Goal: Information Seeking & Learning: Learn about a topic

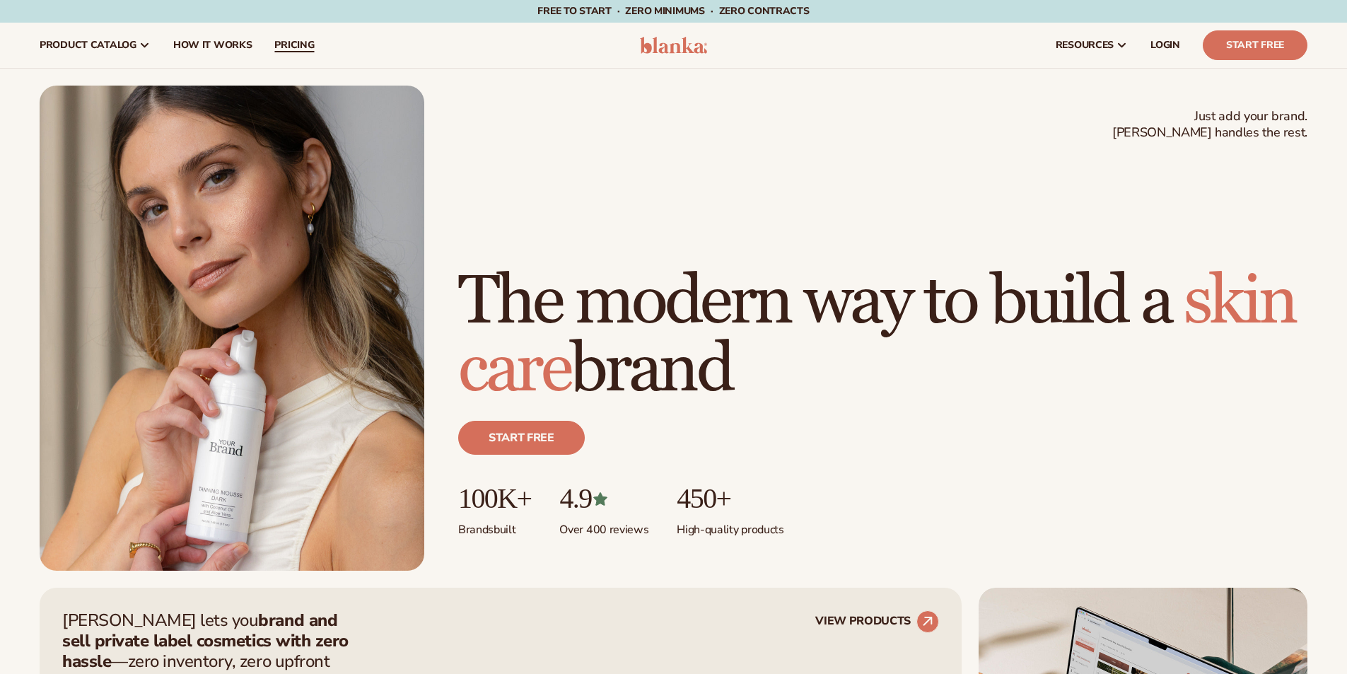
click at [289, 49] on span "pricing" at bounding box center [294, 45] width 40 height 11
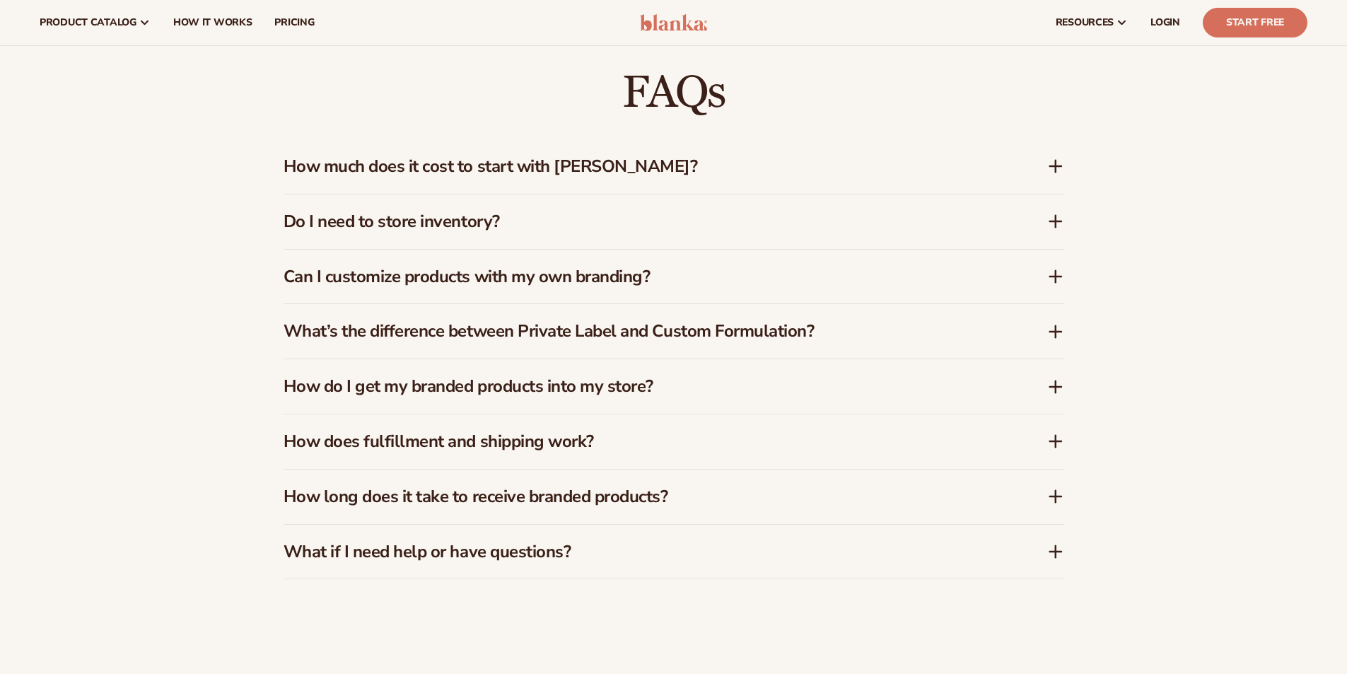
scroll to position [1344, 0]
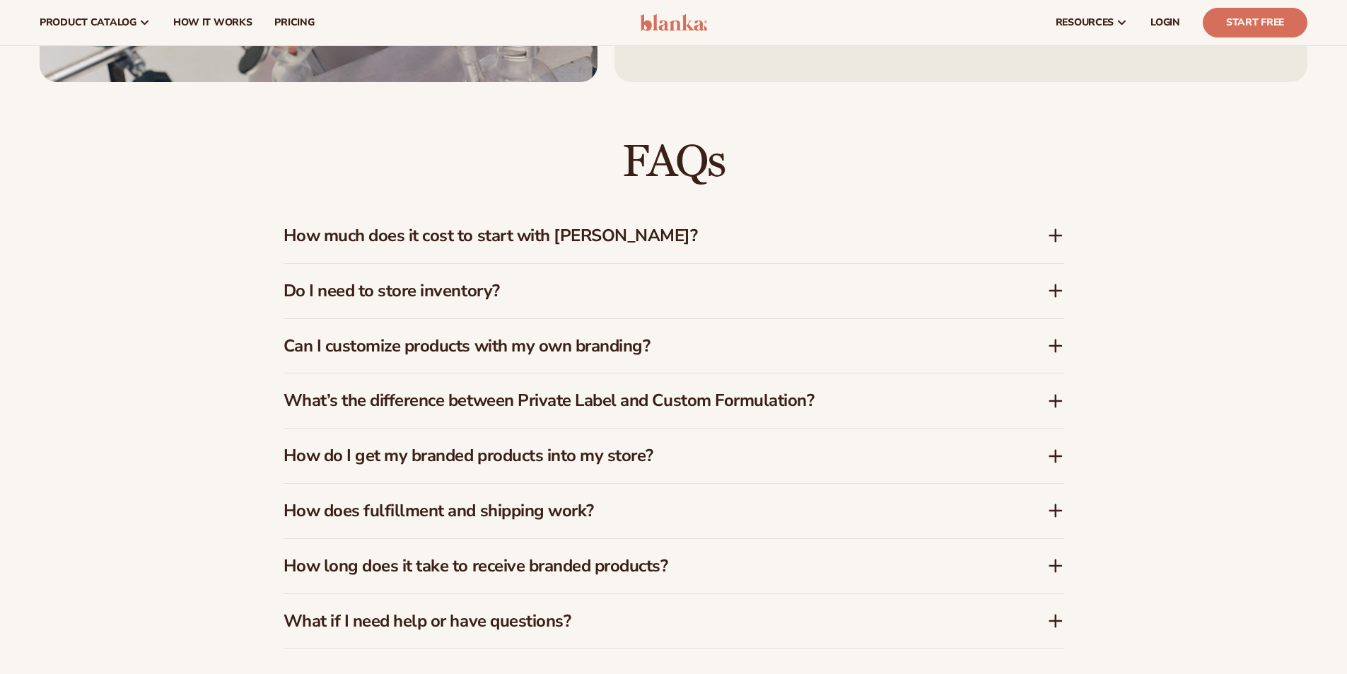
click at [1059, 231] on icon at bounding box center [1055, 235] width 17 height 17
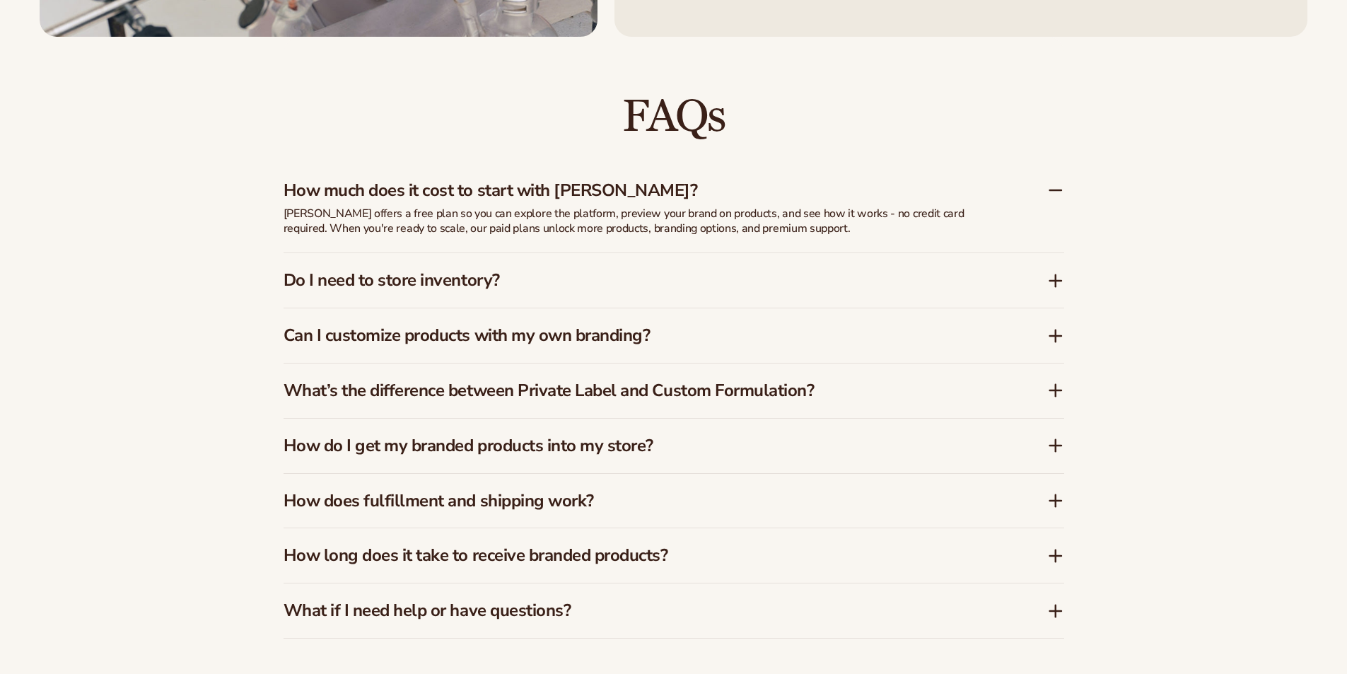
scroll to position [1414, 0]
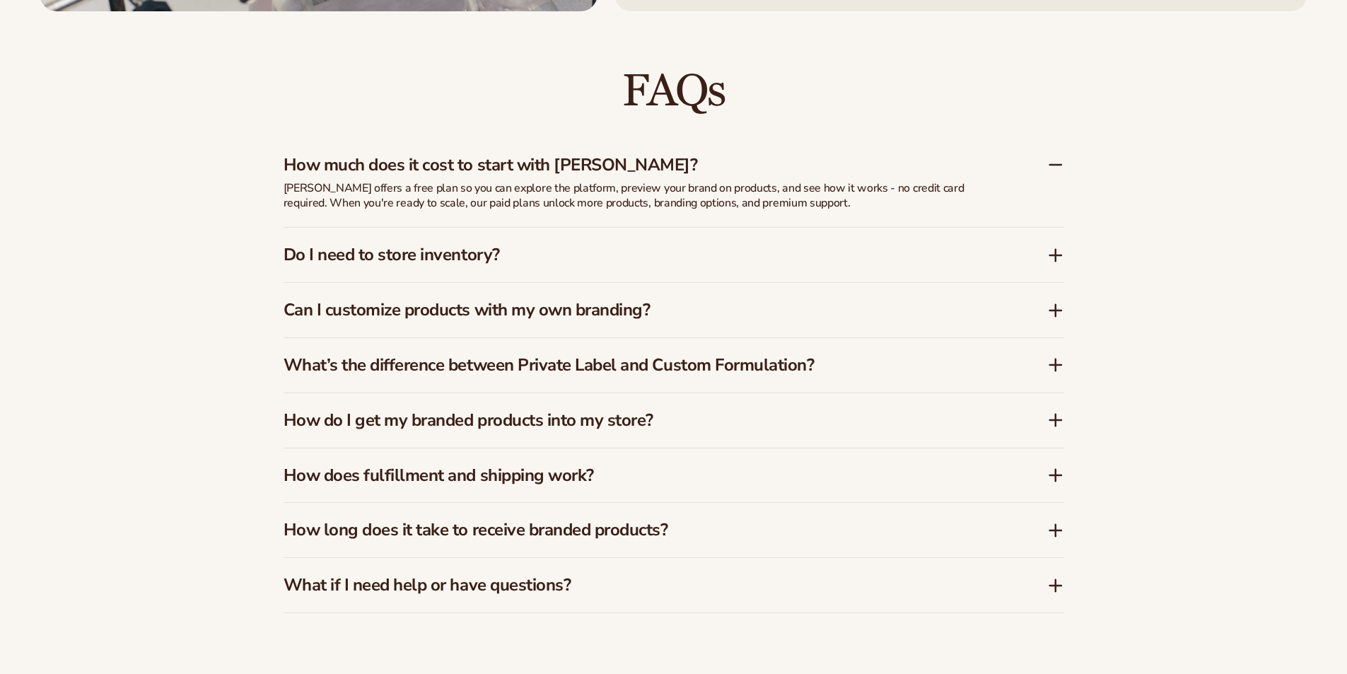
click at [1057, 164] on icon at bounding box center [1055, 164] width 17 height 17
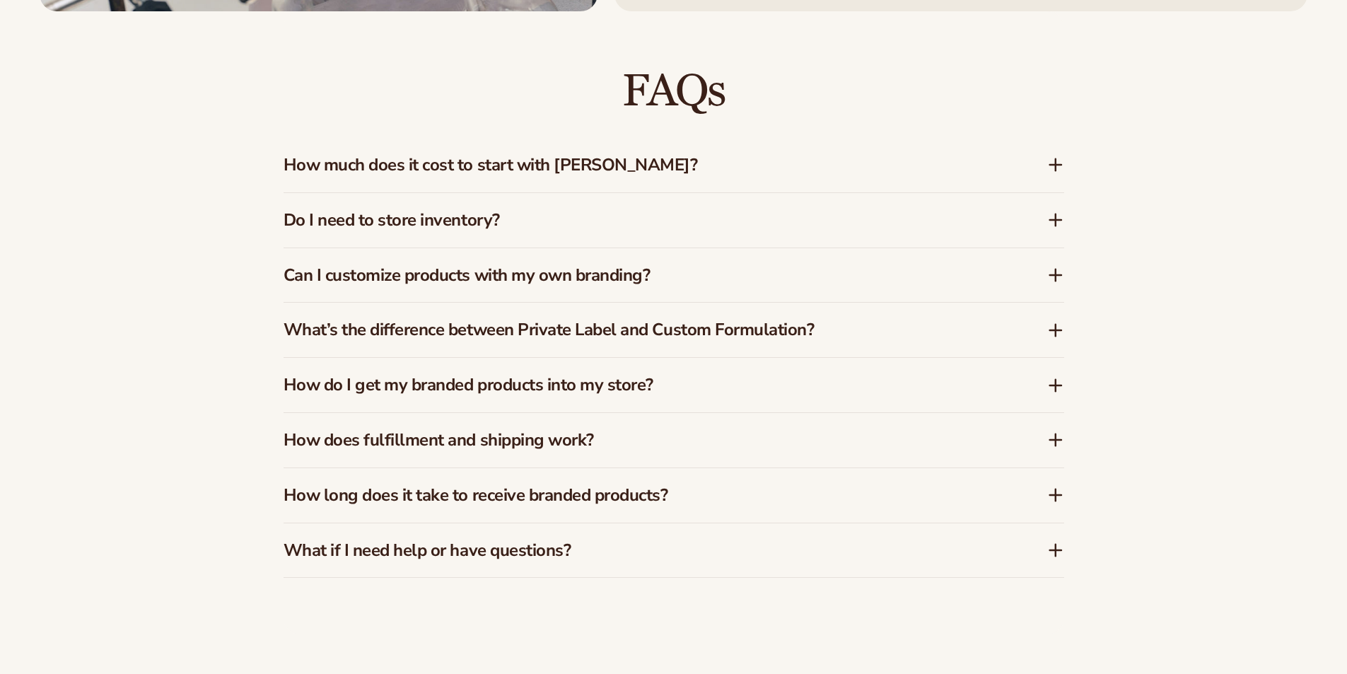
click at [1054, 227] on icon at bounding box center [1055, 219] width 17 height 17
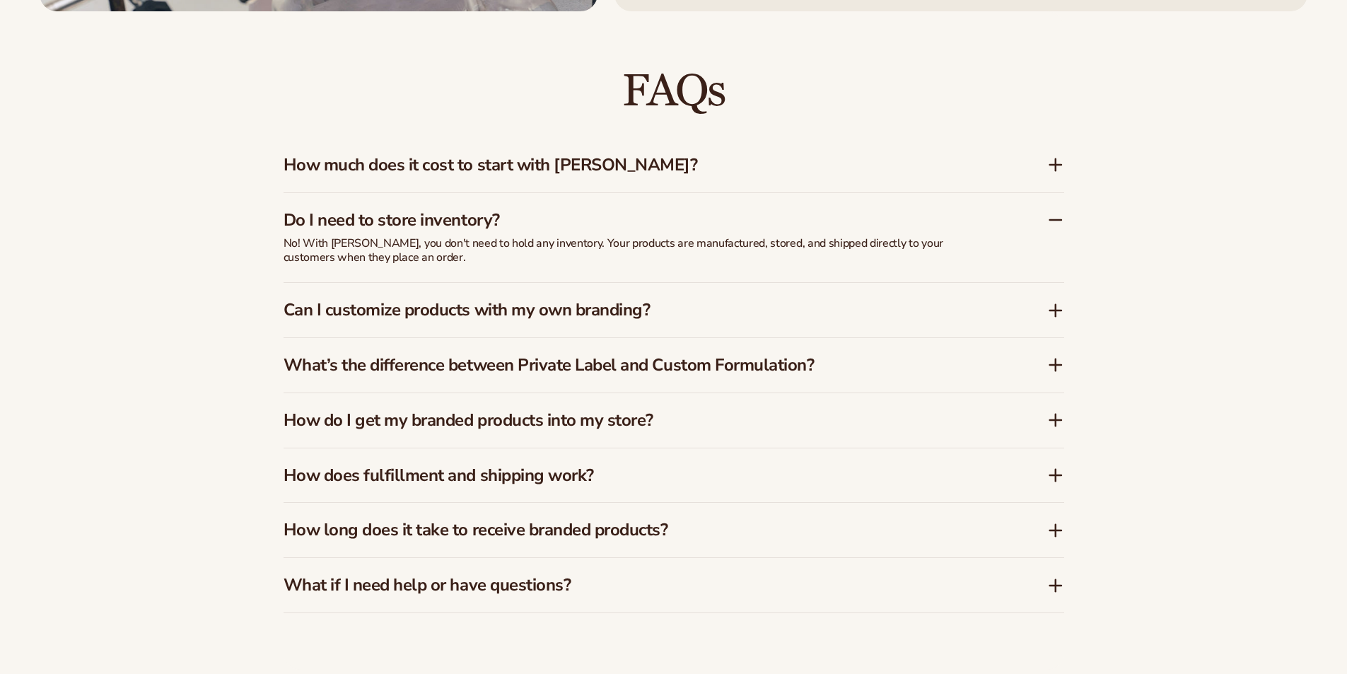
click at [1054, 227] on icon at bounding box center [1055, 219] width 17 height 17
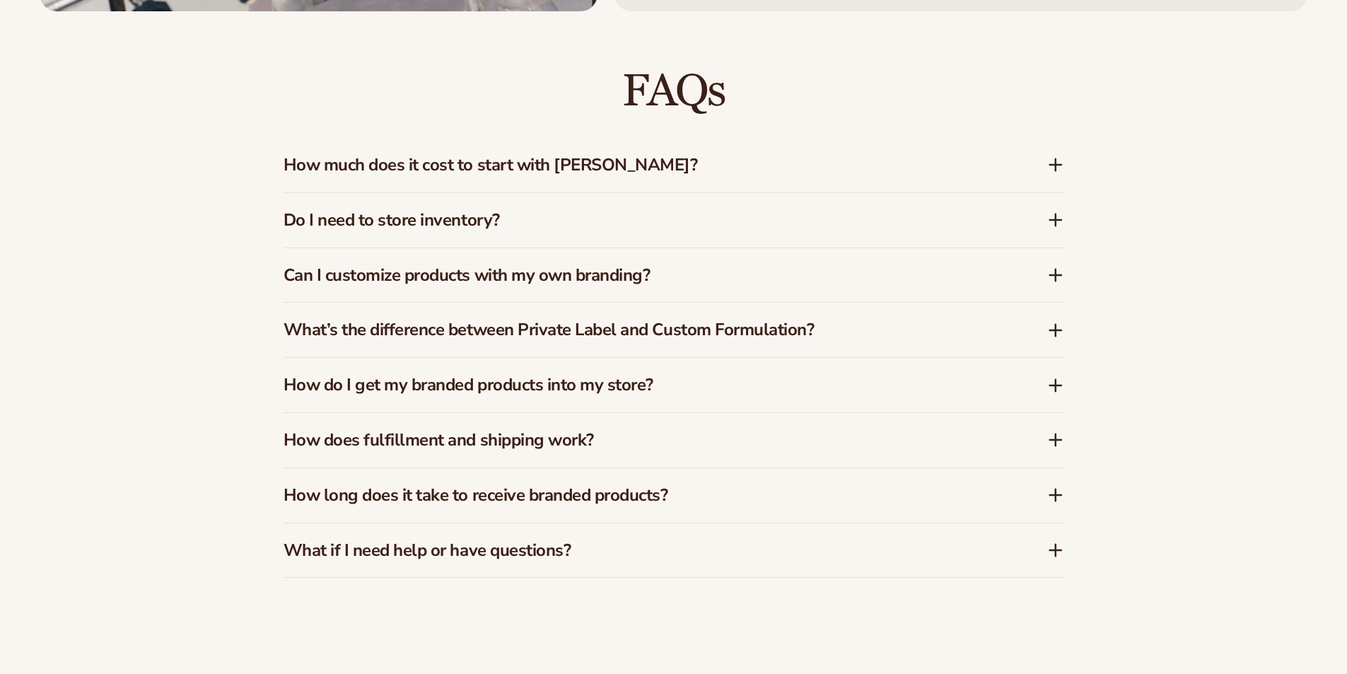
click at [1056, 275] on icon at bounding box center [1055, 275] width 11 height 0
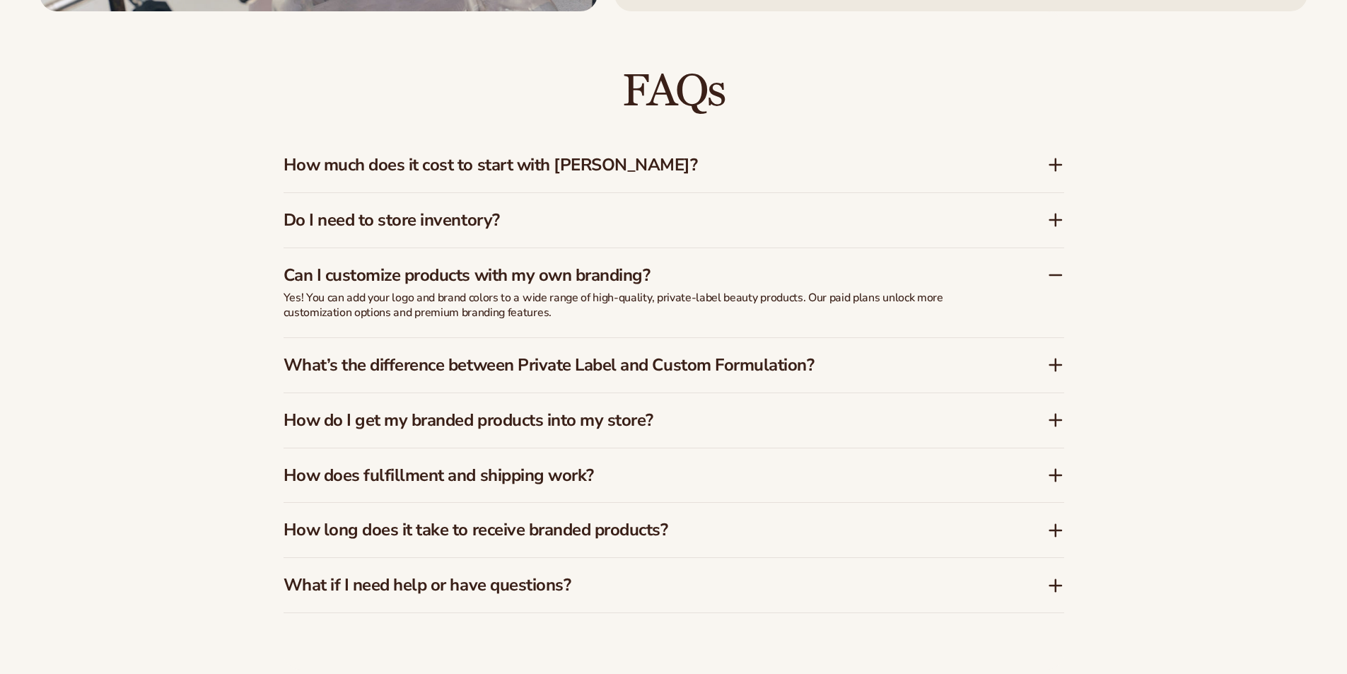
click at [1056, 275] on icon at bounding box center [1055, 275] width 11 height 0
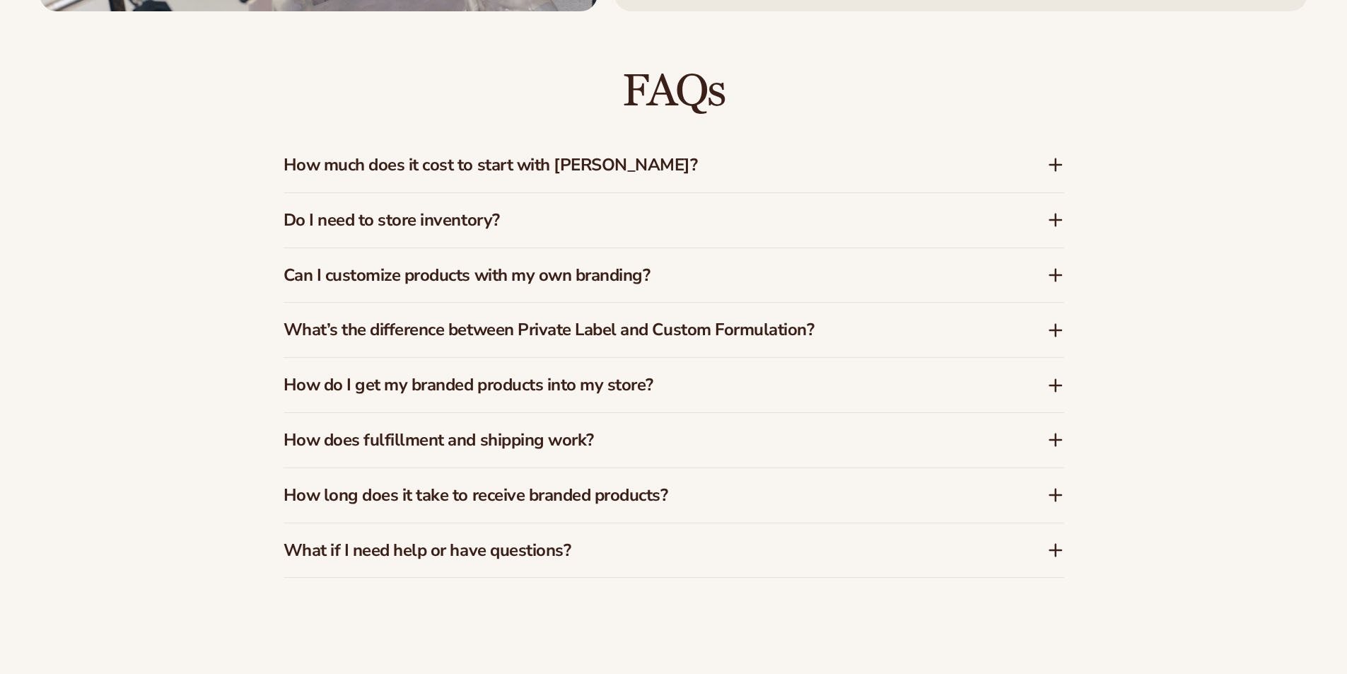
click at [1056, 333] on icon at bounding box center [1056, 330] width 0 height 11
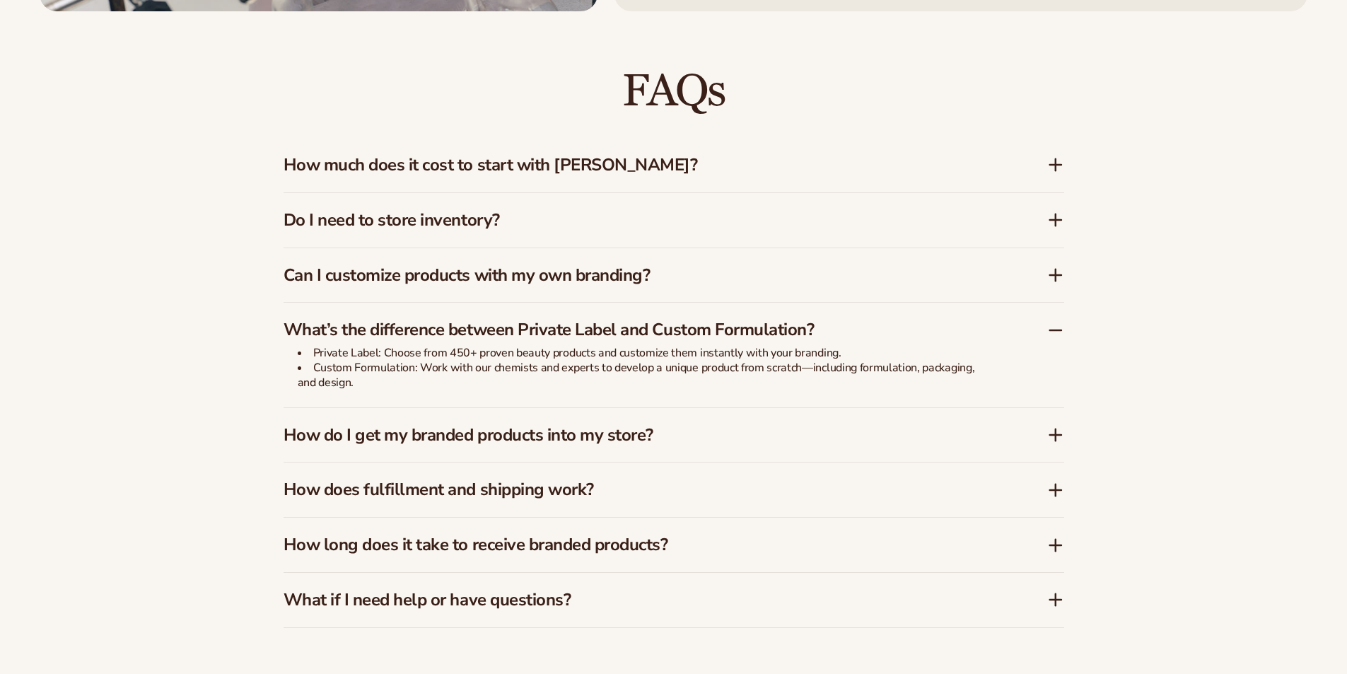
click at [1055, 333] on icon at bounding box center [1055, 330] width 17 height 17
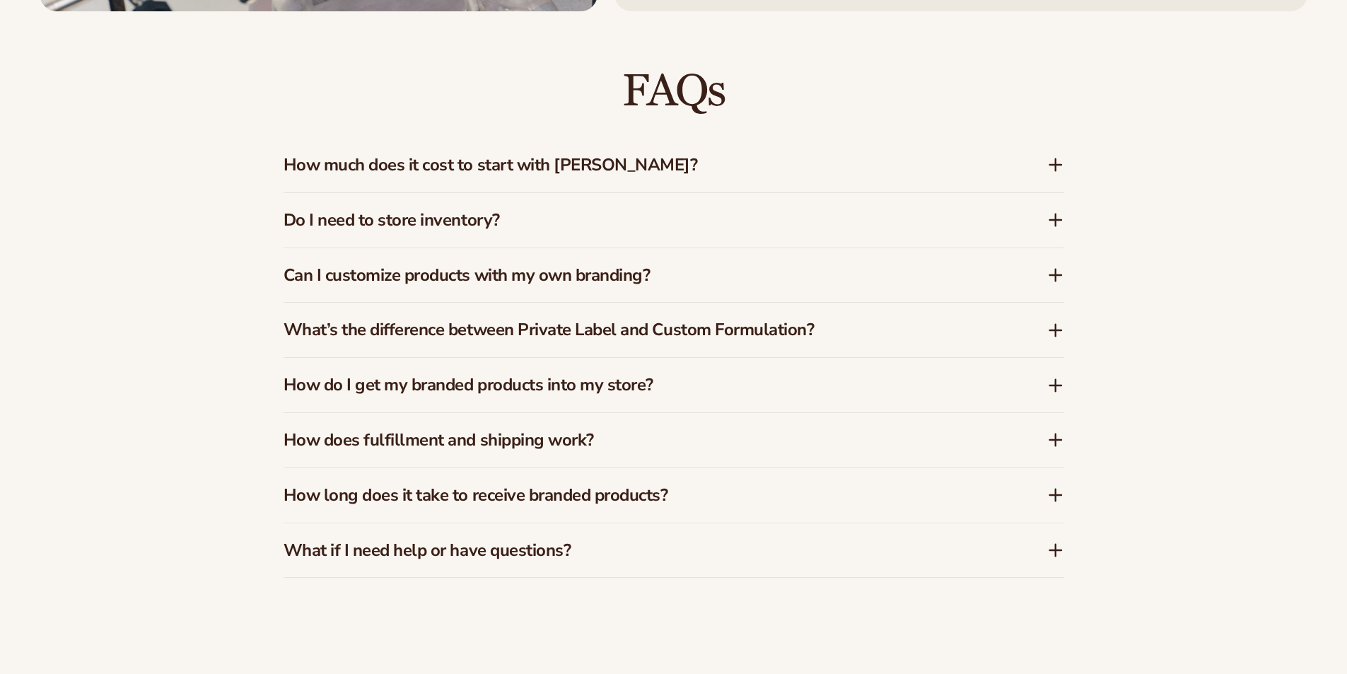
click at [1059, 385] on icon at bounding box center [1055, 385] width 11 height 0
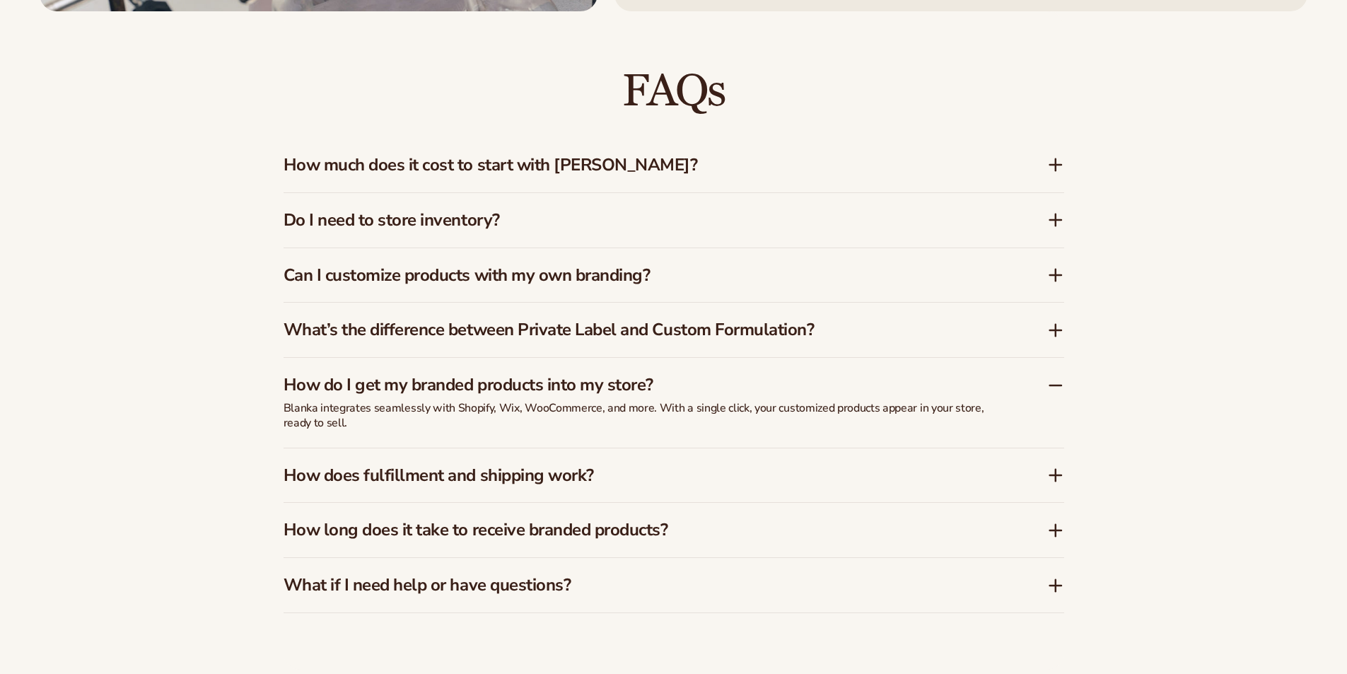
click at [1059, 385] on icon at bounding box center [1055, 385] width 11 height 0
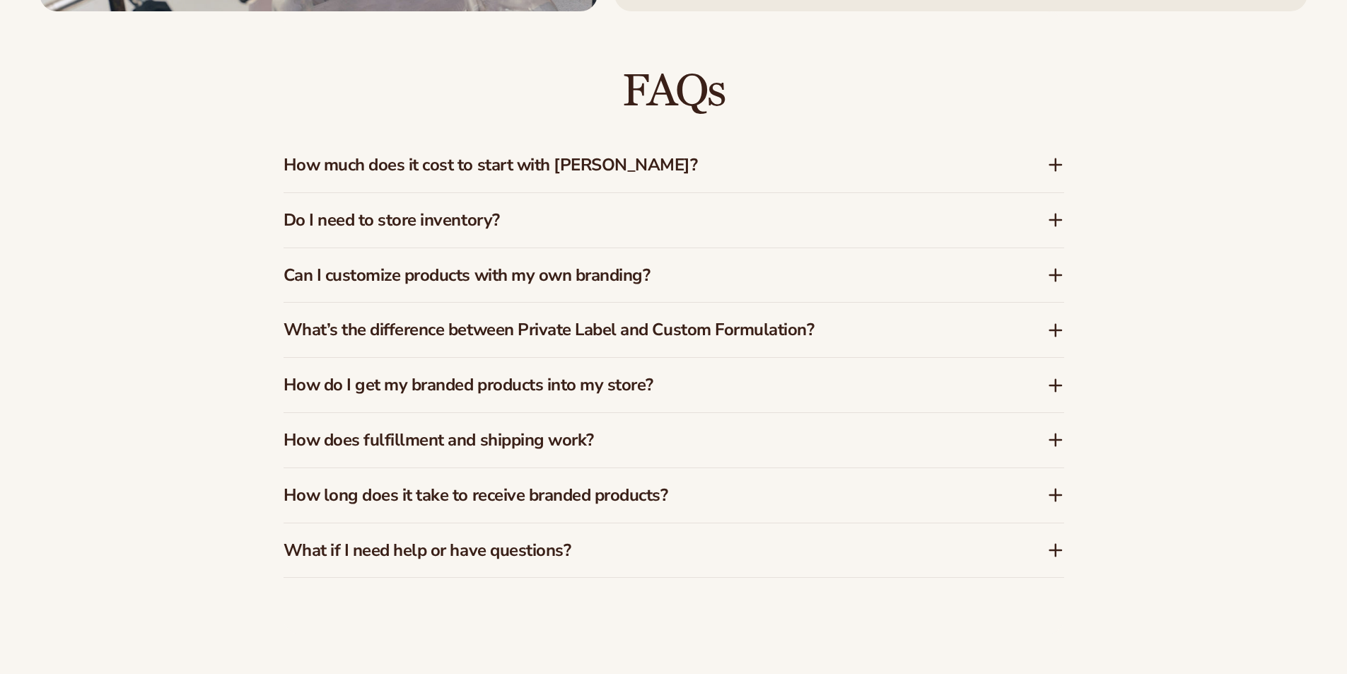
click at [1060, 440] on icon at bounding box center [1055, 440] width 11 height 0
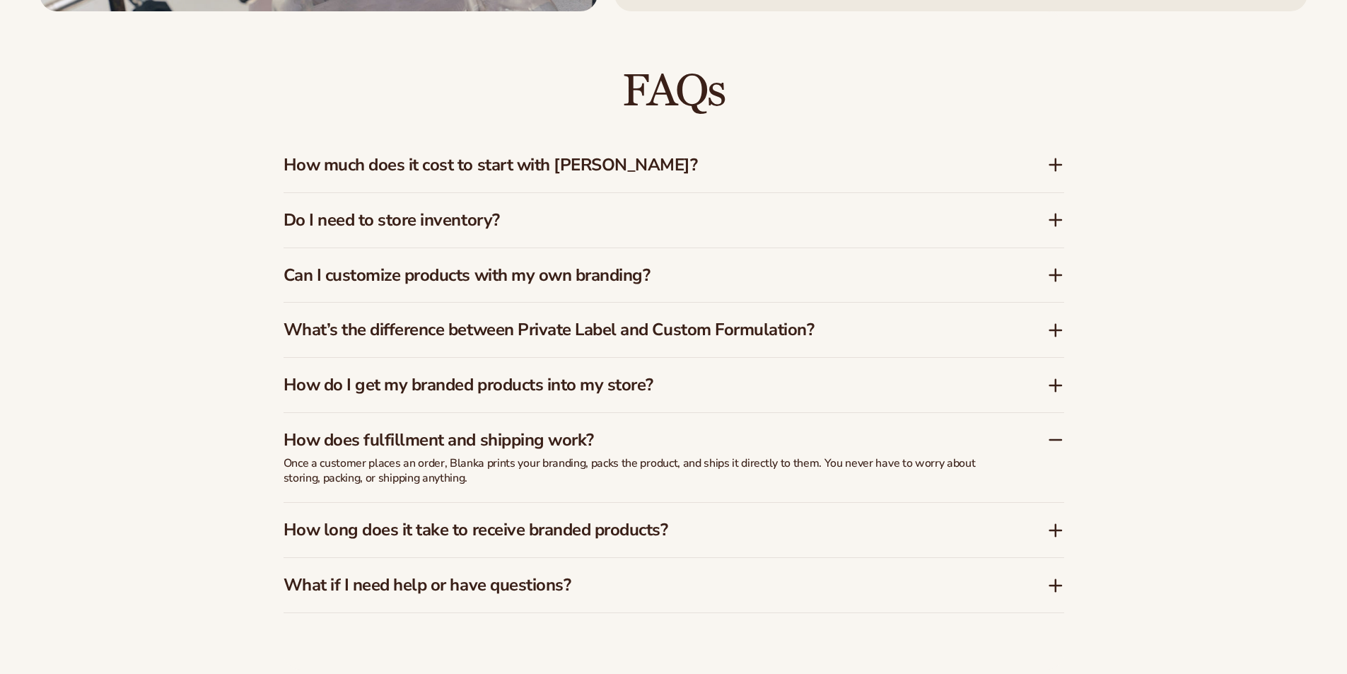
click at [1058, 438] on icon at bounding box center [1055, 439] width 17 height 17
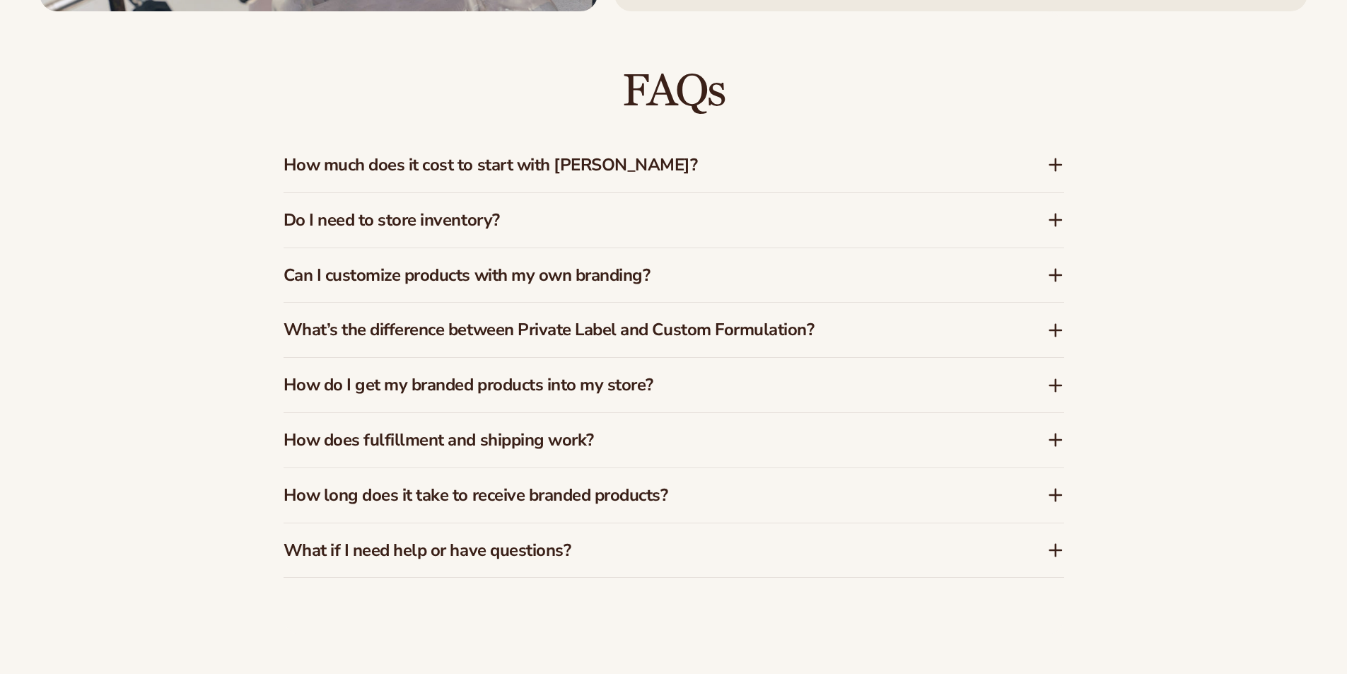
click at [1060, 492] on icon at bounding box center [1055, 495] width 17 height 17
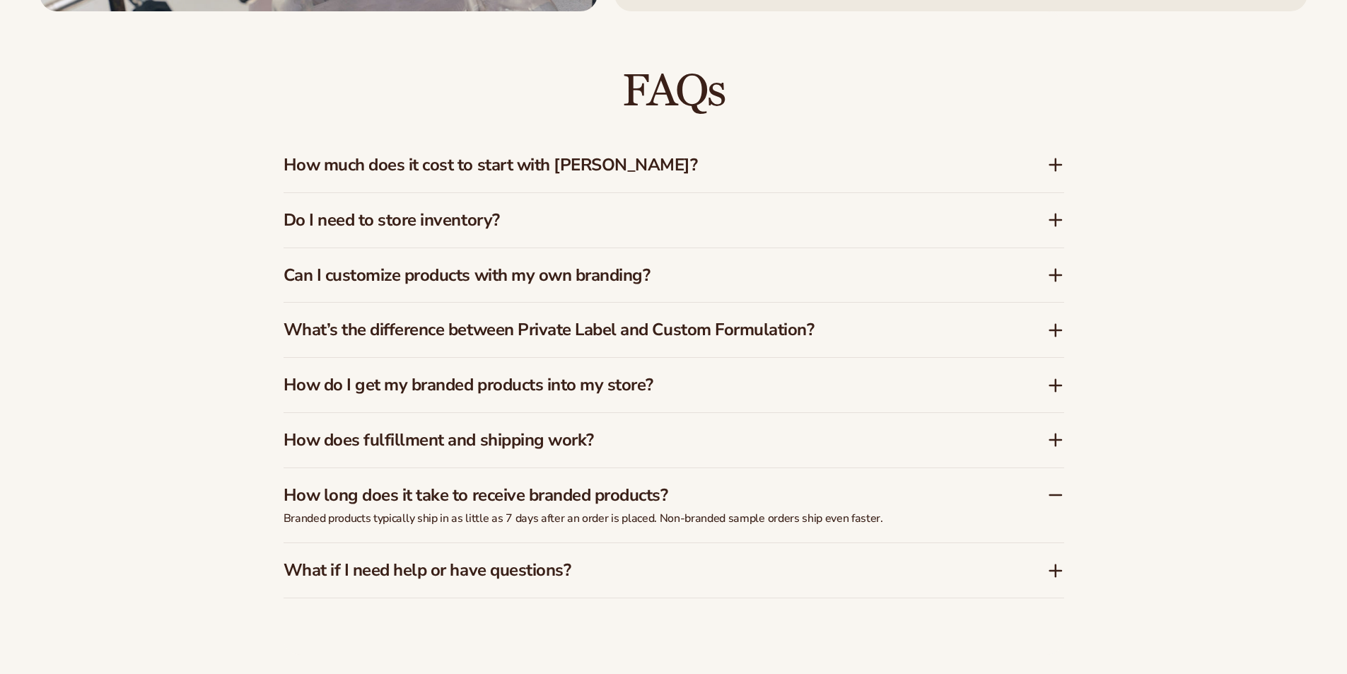
click at [1060, 492] on icon at bounding box center [1055, 495] width 17 height 17
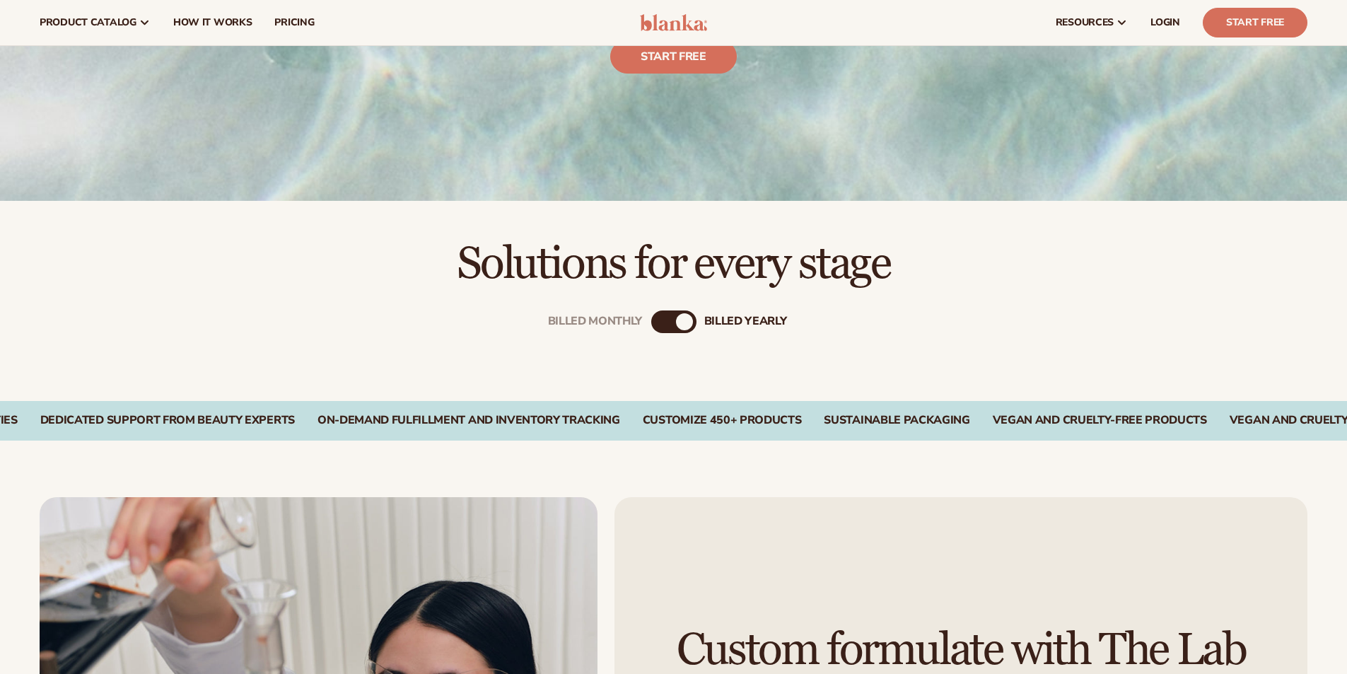
scroll to position [71, 0]
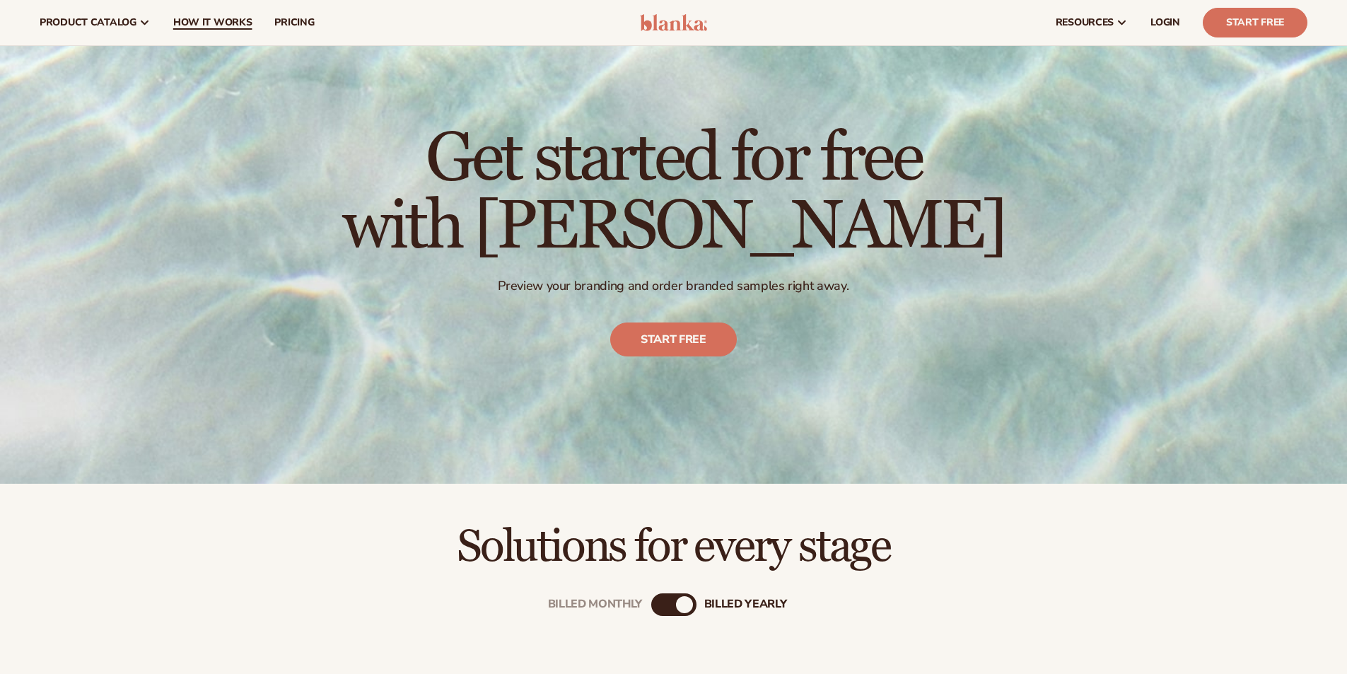
click at [199, 17] on span "How It Works" at bounding box center [212, 22] width 79 height 11
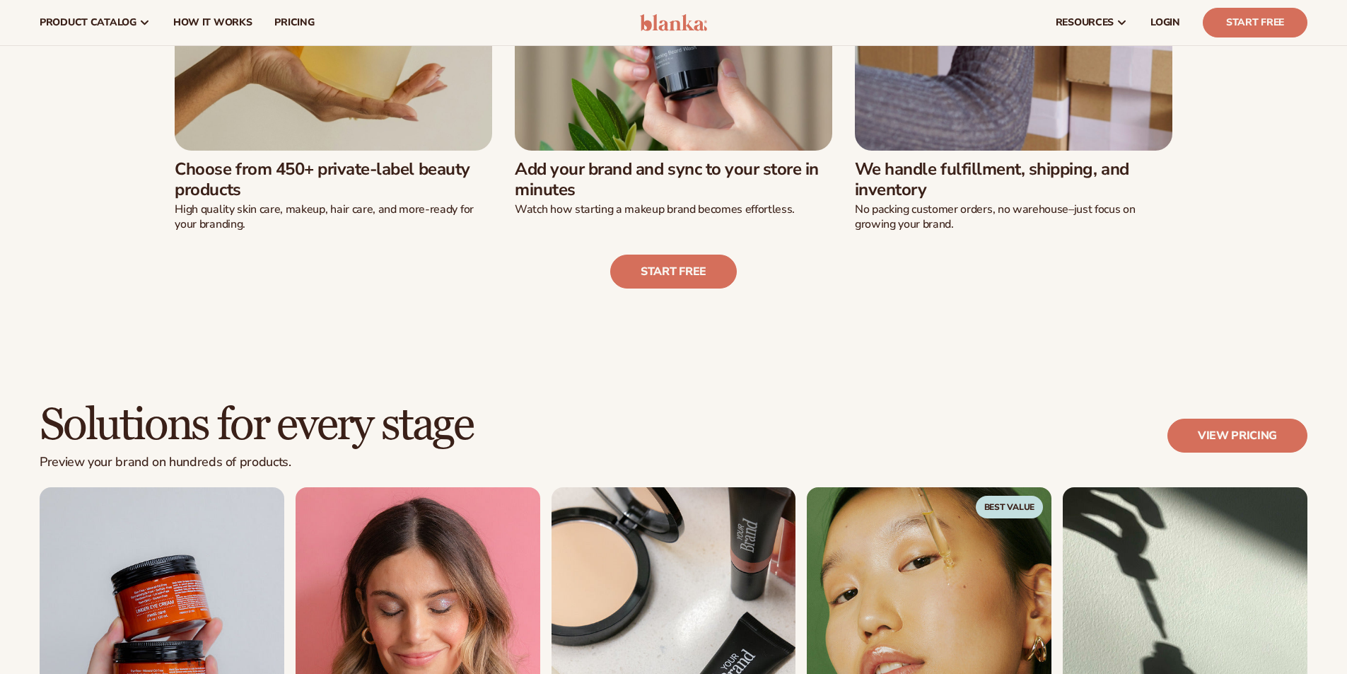
scroll to position [566, 0]
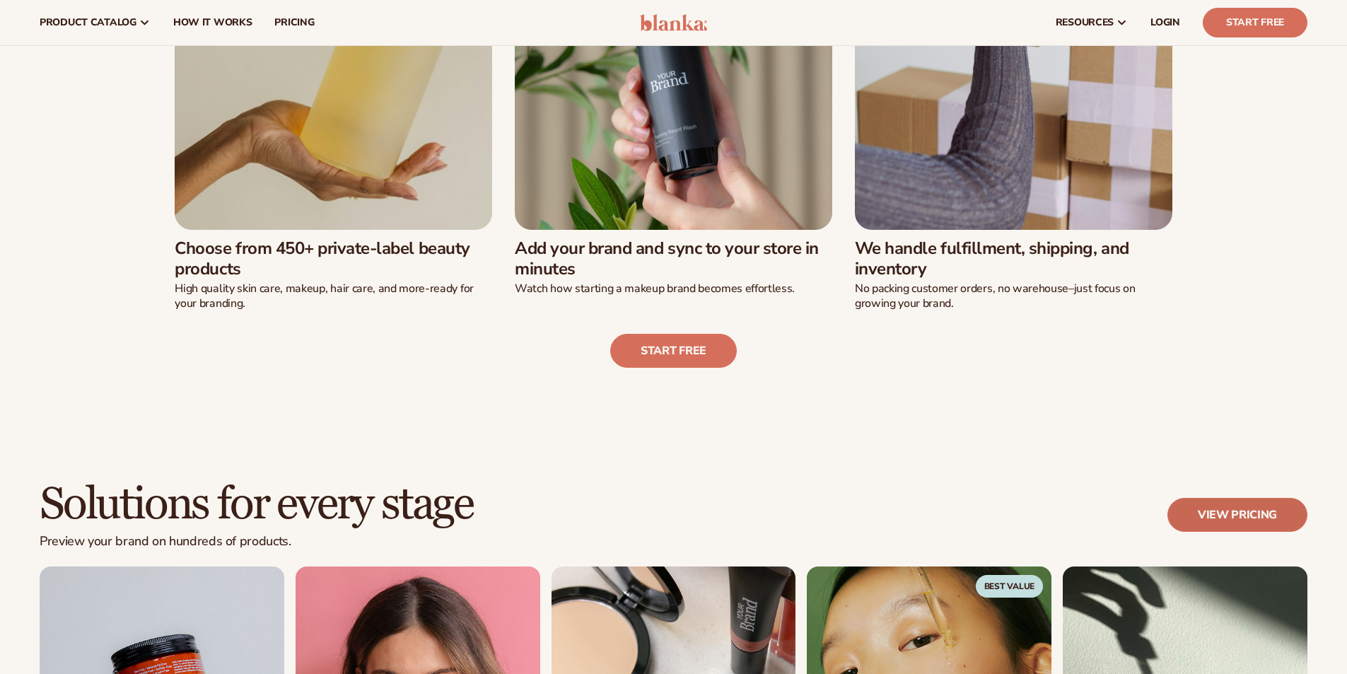
click at [1269, 505] on link "View pricing" at bounding box center [1238, 515] width 140 height 34
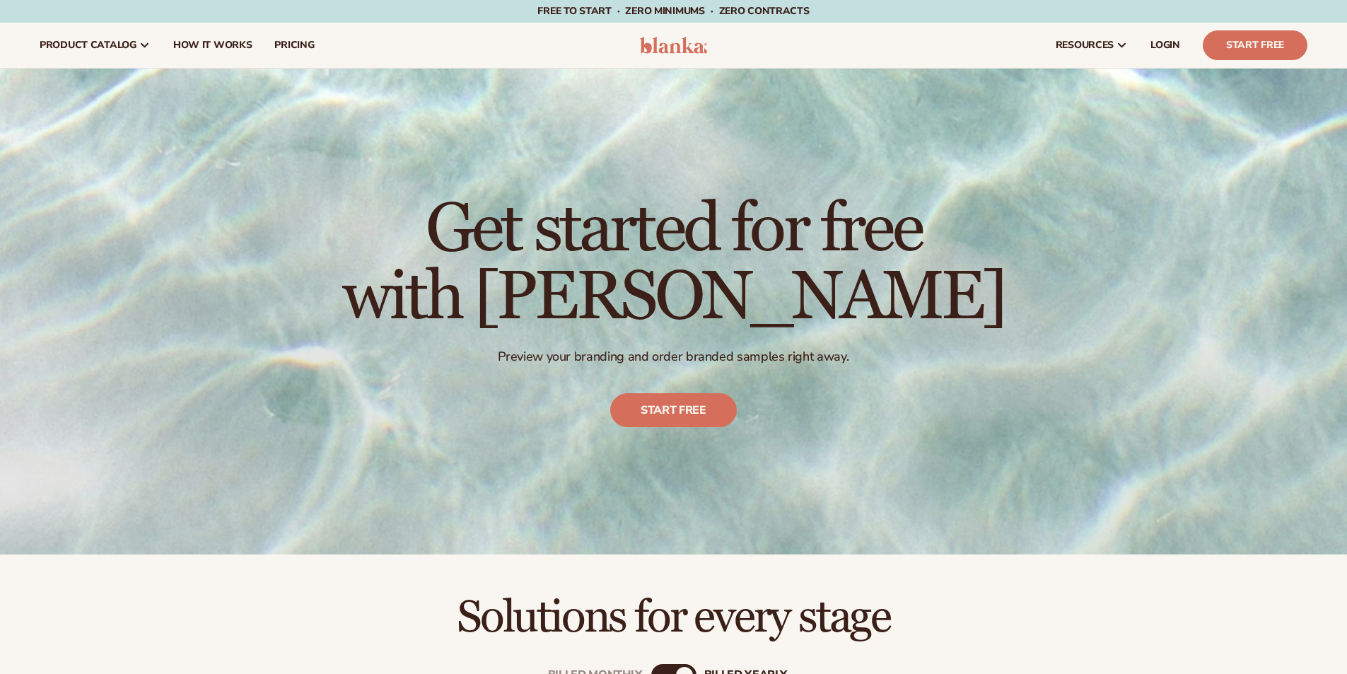
scroll to position [354, 0]
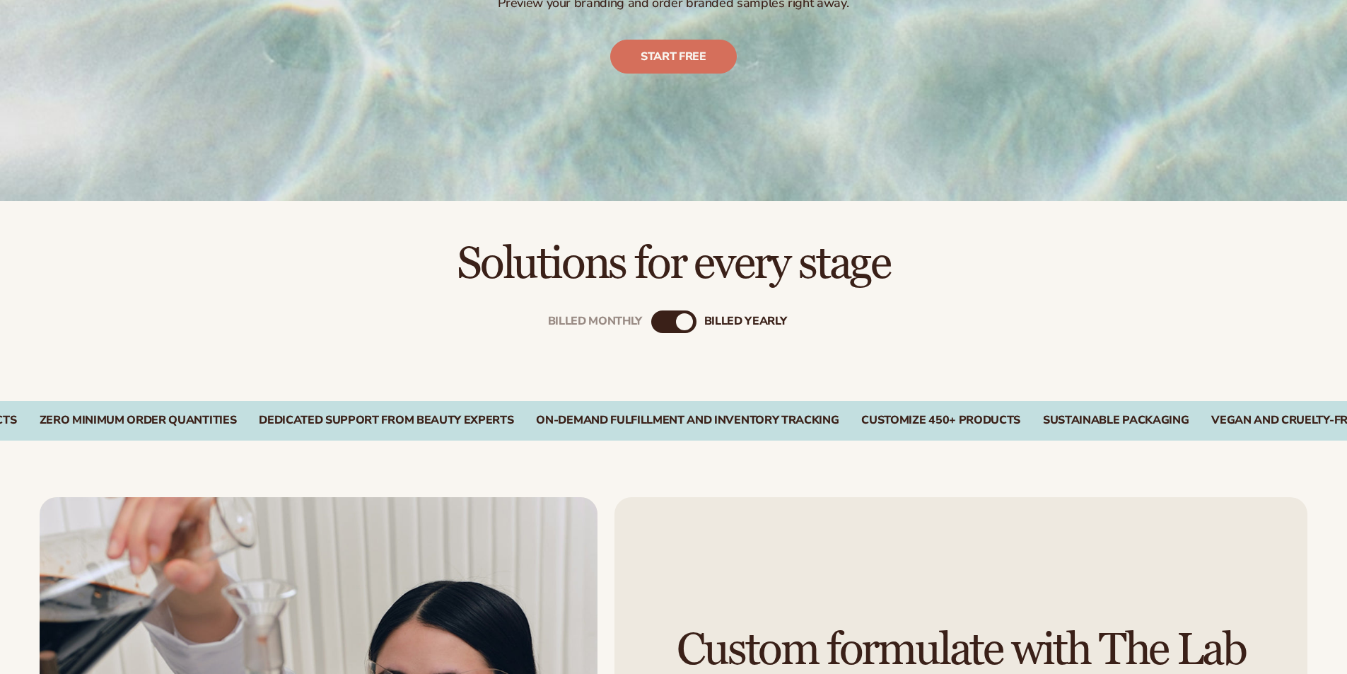
click at [682, 321] on div "billed Yearly" at bounding box center [684, 321] width 17 height 17
drag, startPoint x: 682, startPoint y: 321, endPoint x: 652, endPoint y: 325, distance: 29.9
click at [653, 325] on div "Billed Monthly billed Yearly" at bounding box center [673, 321] width 45 height 23
click at [595, 317] on div "Billed Monthly" at bounding box center [595, 321] width 95 height 13
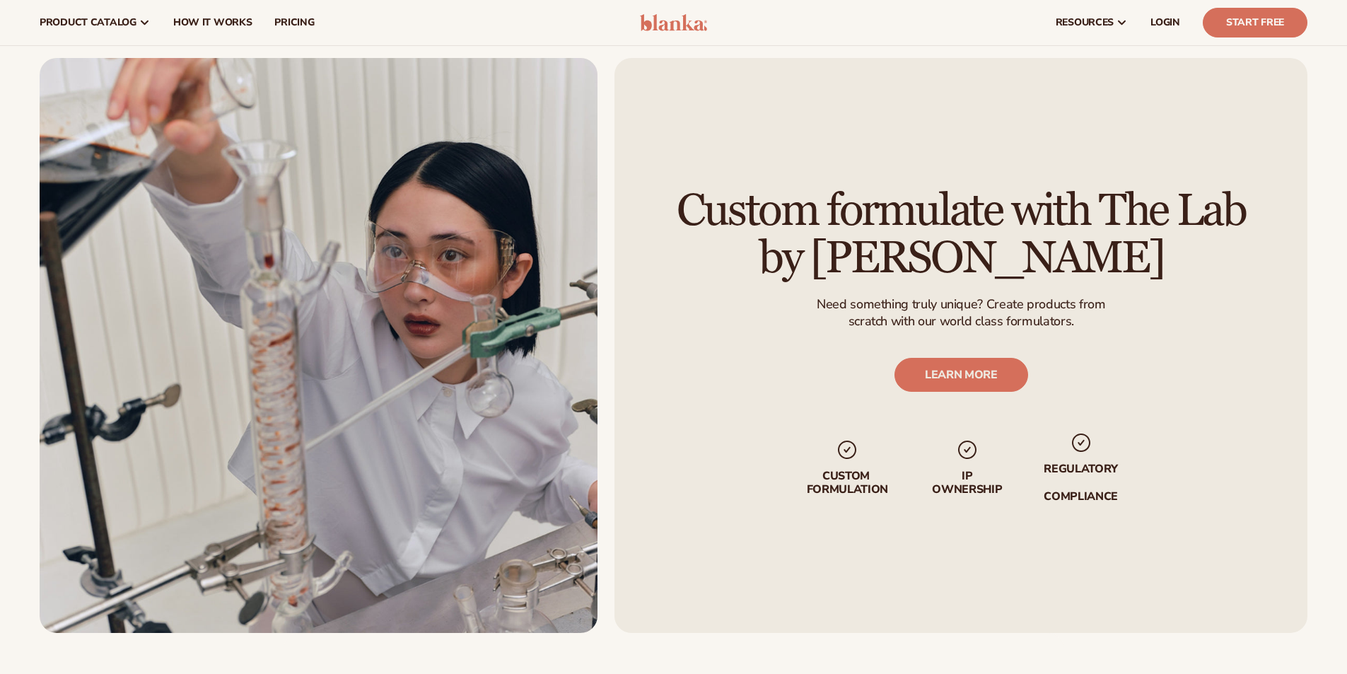
scroll to position [707, 0]
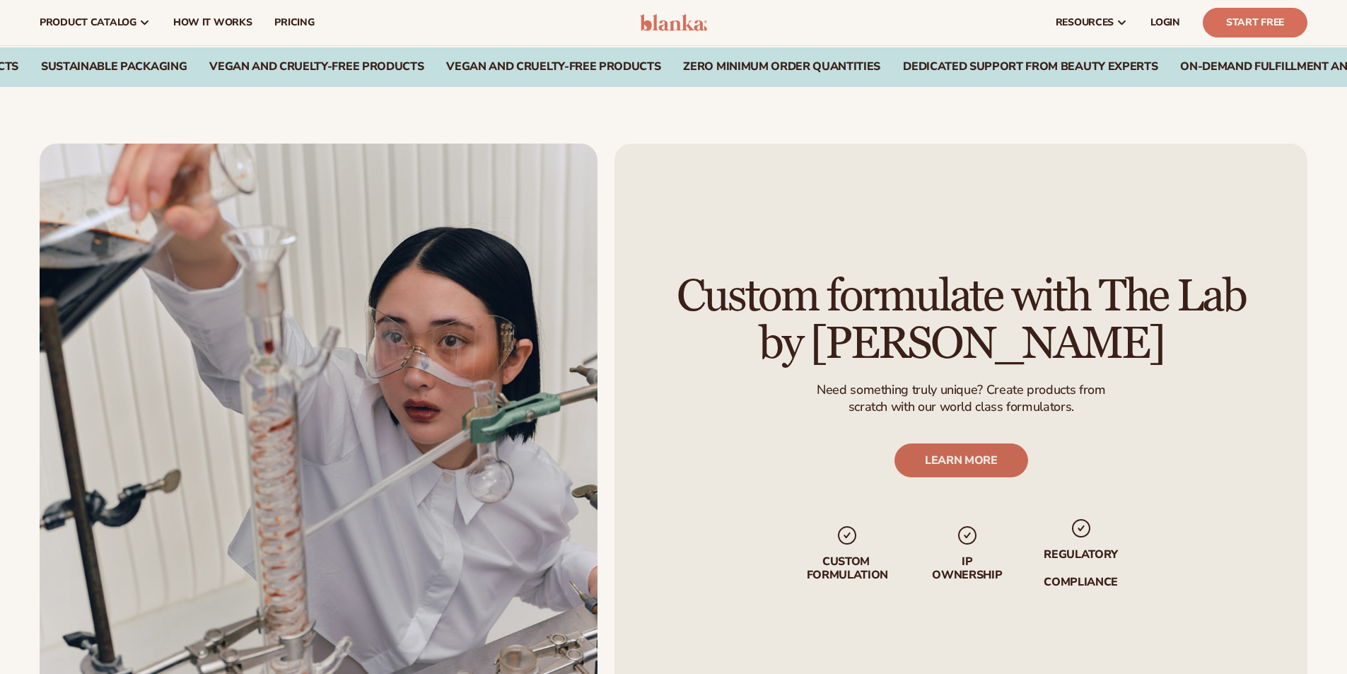
click at [989, 468] on link "LEARN MORE" at bounding box center [961, 460] width 134 height 34
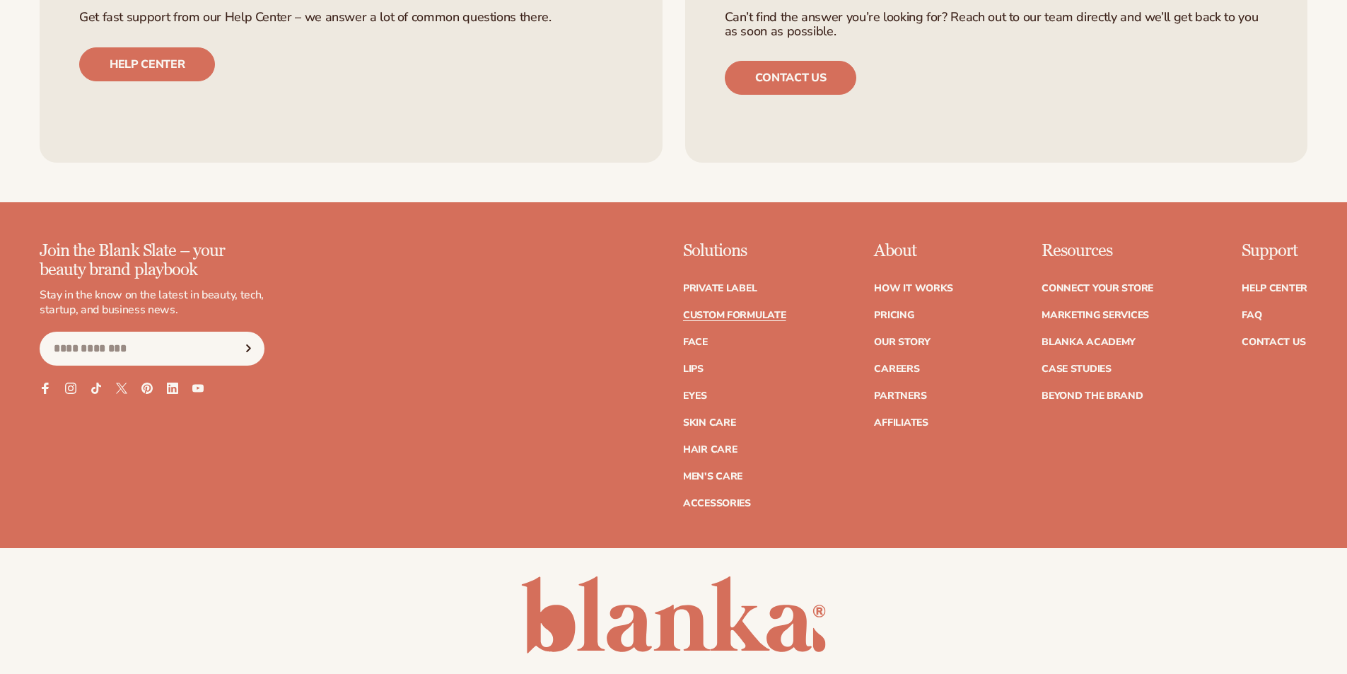
scroll to position [2155, 0]
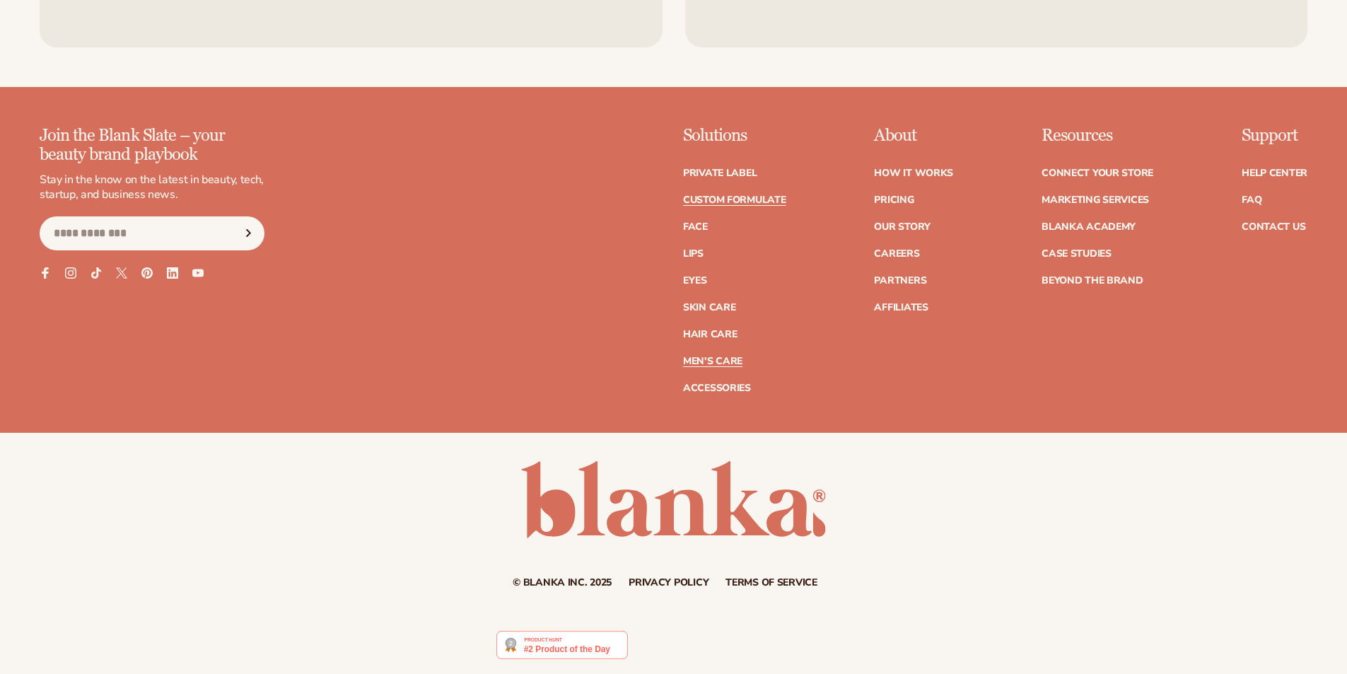
click at [722, 362] on link "Men's Care" at bounding box center [712, 361] width 59 height 10
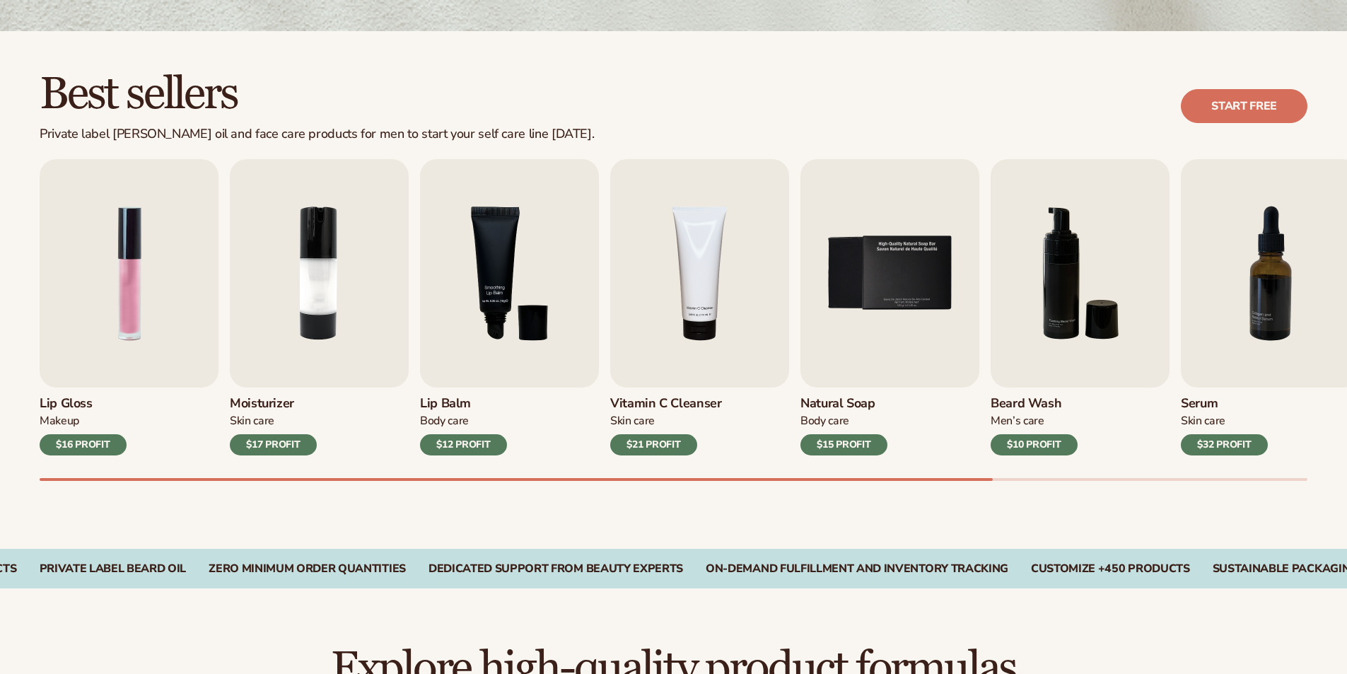
scroll to position [354, 0]
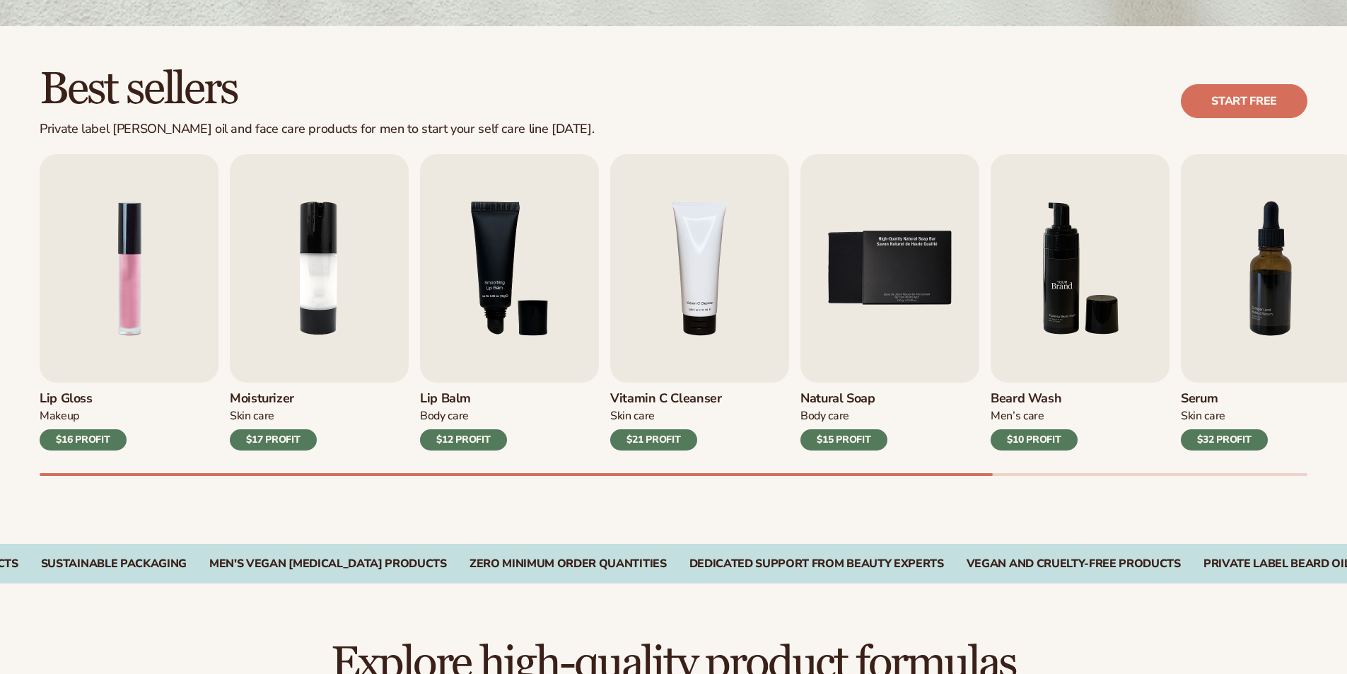
click at [1089, 285] on img "6 / 9" at bounding box center [1080, 268] width 179 height 228
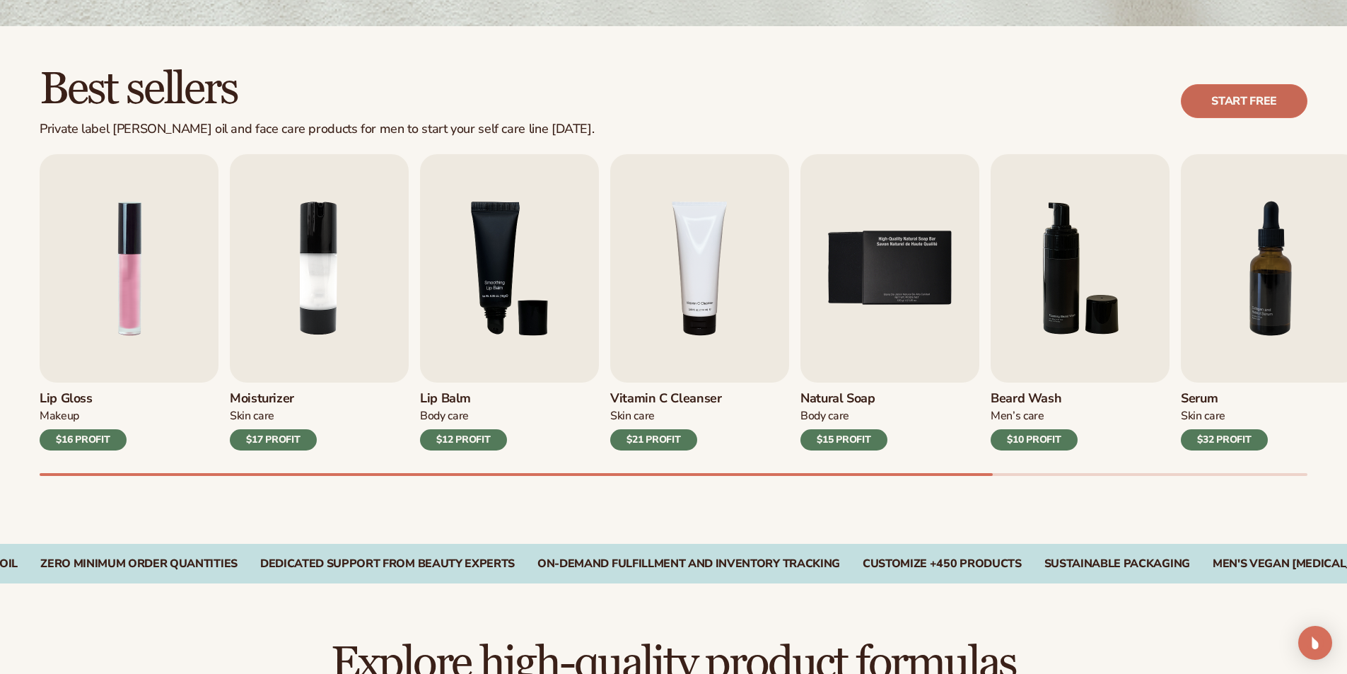
click at [1275, 108] on link "Start free" at bounding box center [1244, 101] width 127 height 34
